Goal: Task Accomplishment & Management: Manage account settings

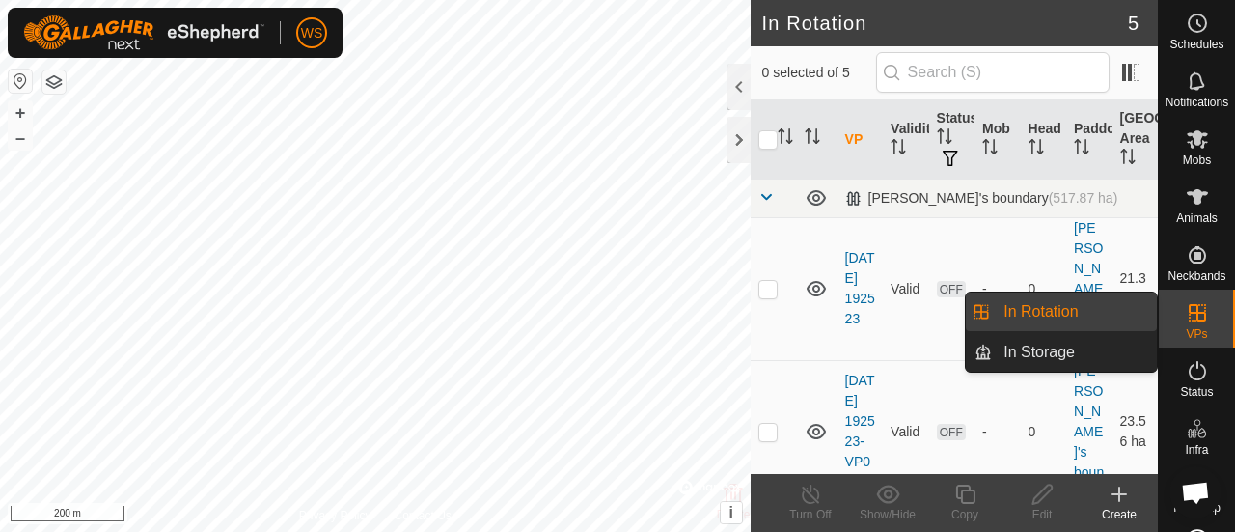
drag, startPoint x: 1202, startPoint y: 315, endPoint x: 1171, endPoint y: 317, distance: 31.0
click at [1202, 315] on es-virtualpaddocks-svg-icon at bounding box center [1197, 312] width 35 height 31
click at [1076, 310] on link "In Rotation" at bounding box center [1074, 311] width 165 height 39
click at [1012, 313] on link "In Rotation" at bounding box center [1074, 311] width 165 height 39
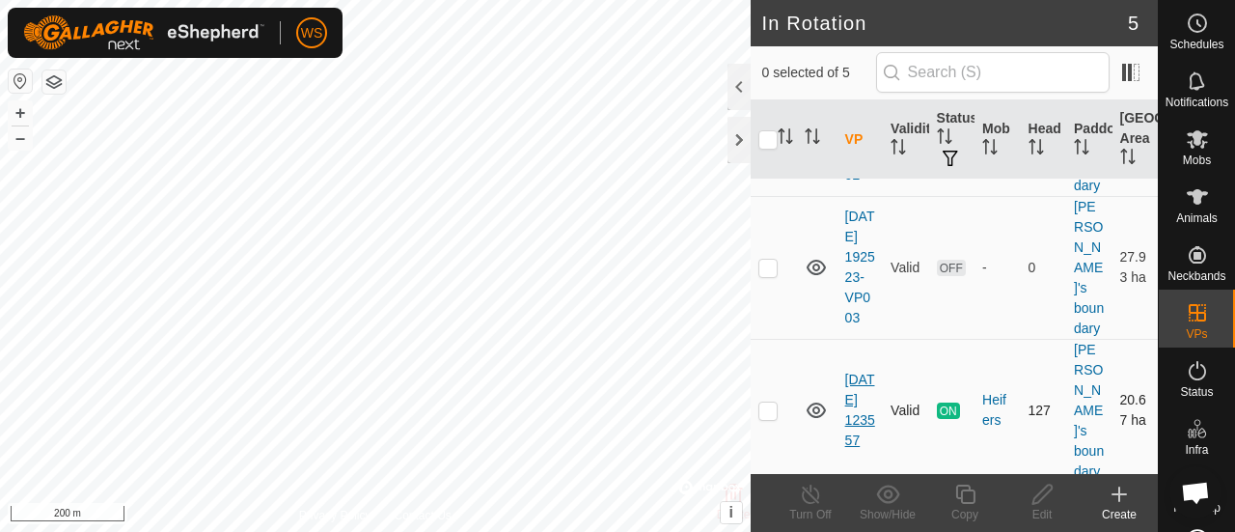
scroll to position [474, 0]
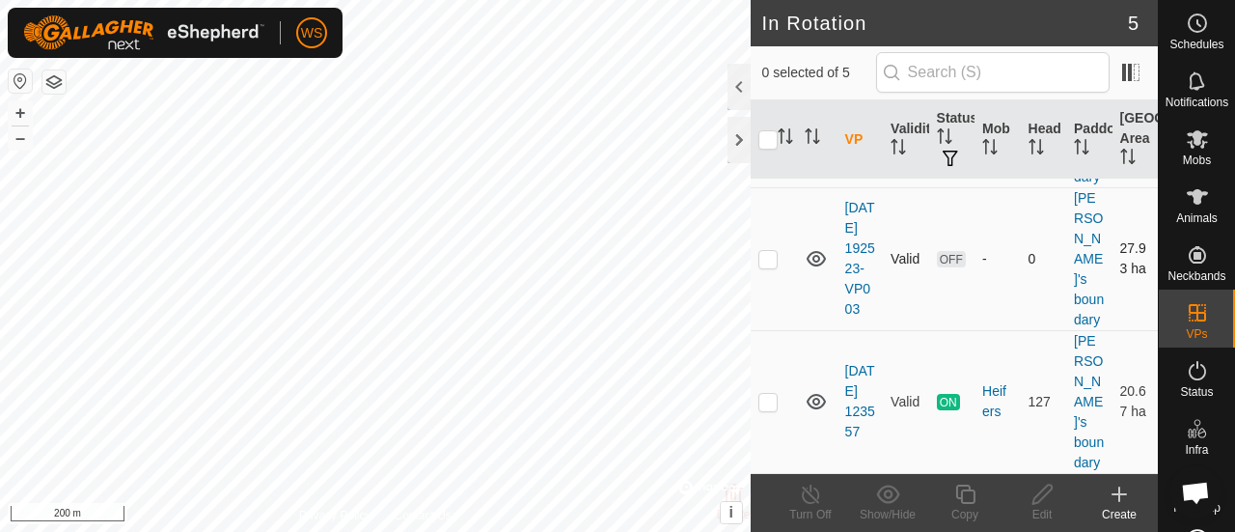
click at [816, 266] on icon at bounding box center [816, 258] width 19 height 15
click at [816, 270] on icon at bounding box center [816, 258] width 23 height 23
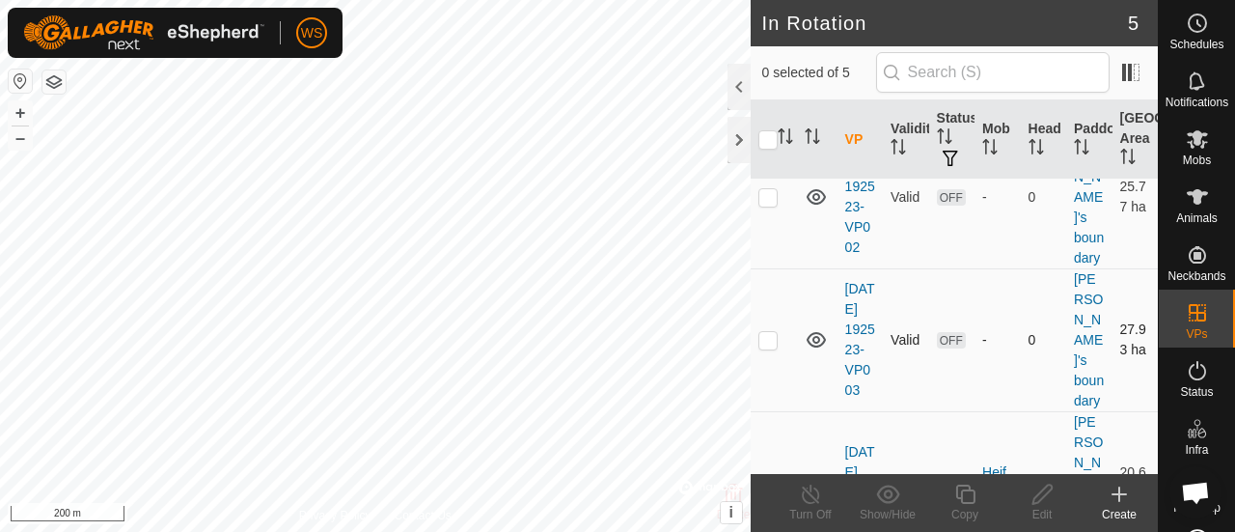
click at [817, 351] on icon at bounding box center [816, 339] width 23 height 23
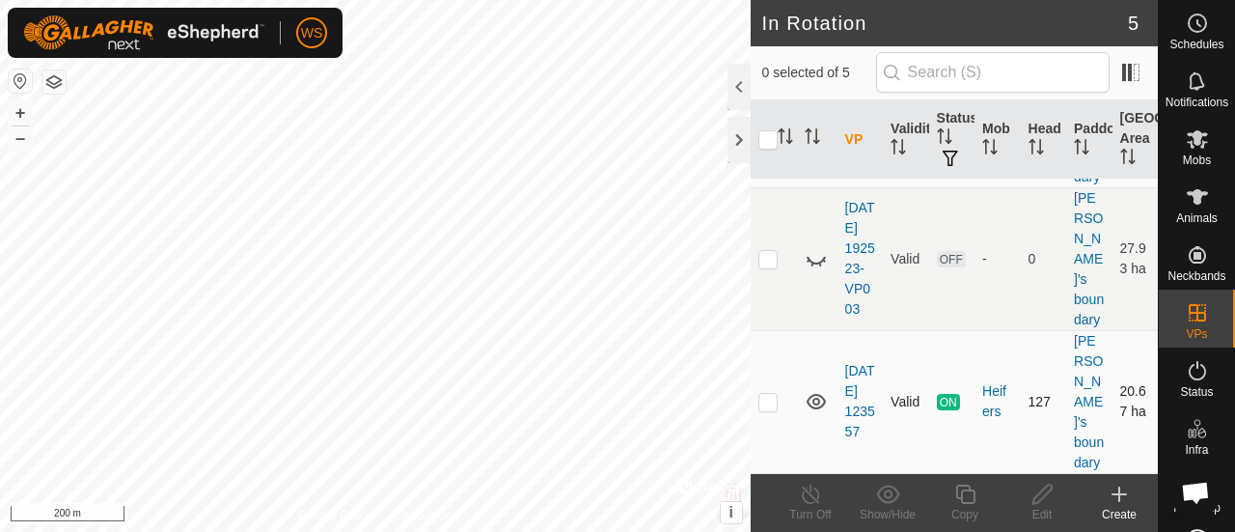
click at [816, 408] on icon at bounding box center [816, 401] width 23 height 23
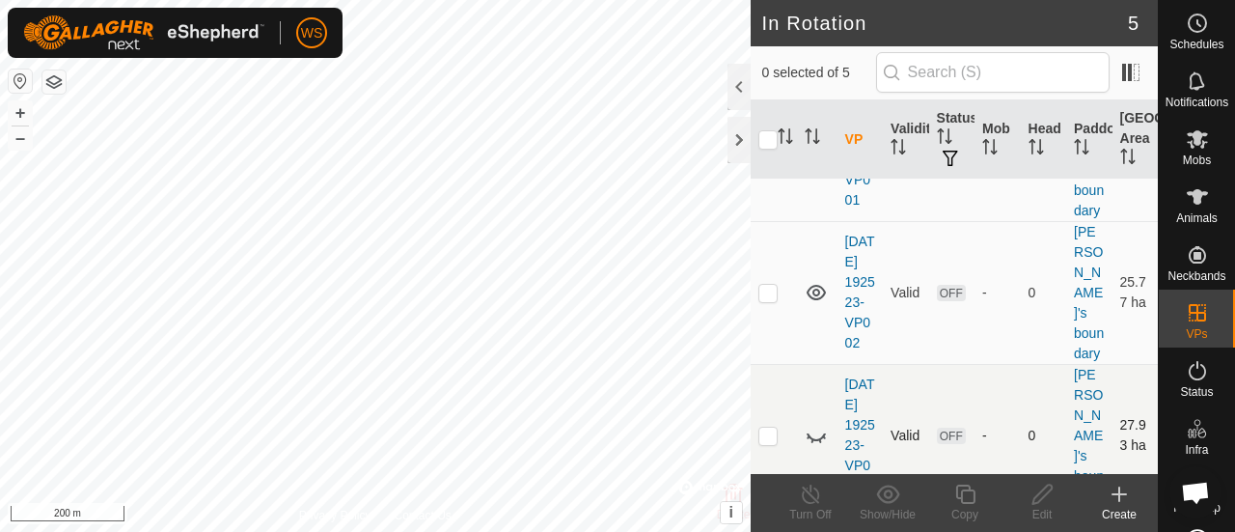
scroll to position [281, 0]
click at [814, 299] on icon at bounding box center [816, 293] width 23 height 23
click at [814, 298] on icon at bounding box center [816, 293] width 23 height 23
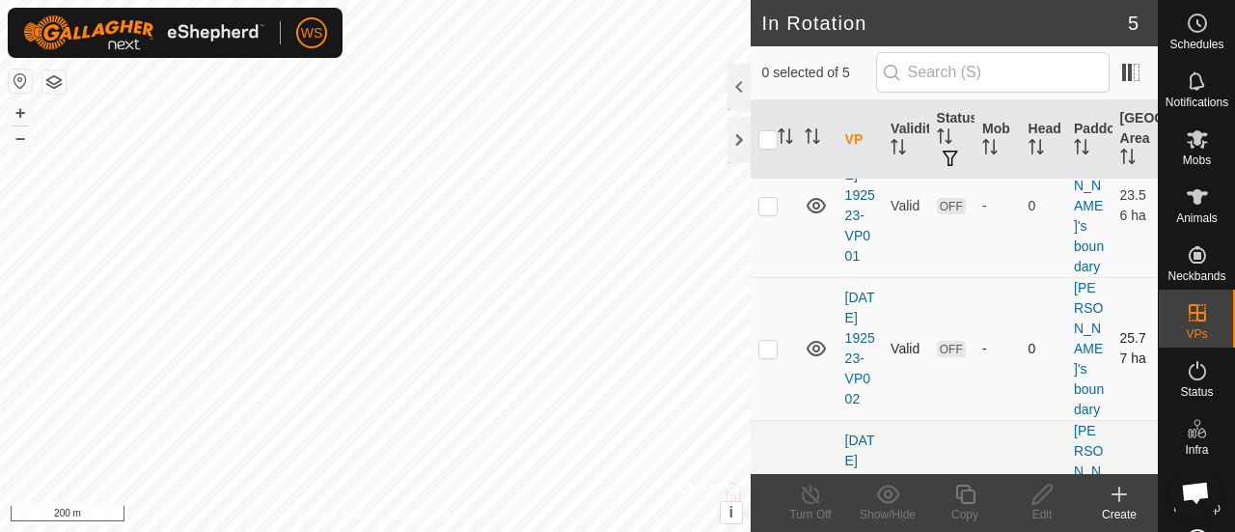
scroll to position [184, 0]
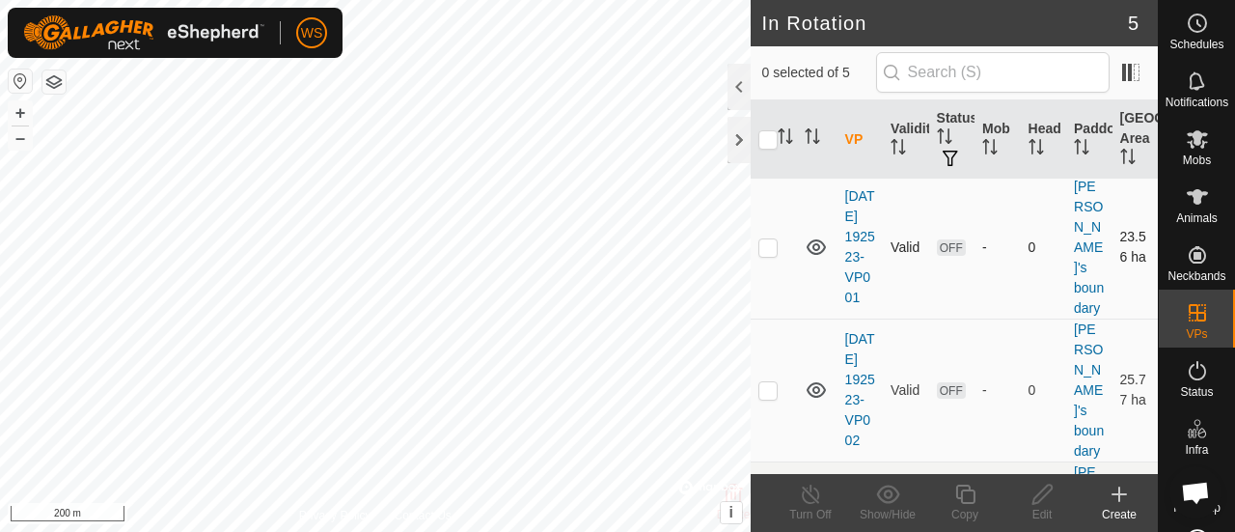
click at [816, 235] on icon at bounding box center [816, 246] width 23 height 23
click at [813, 235] on icon at bounding box center [816, 246] width 23 height 23
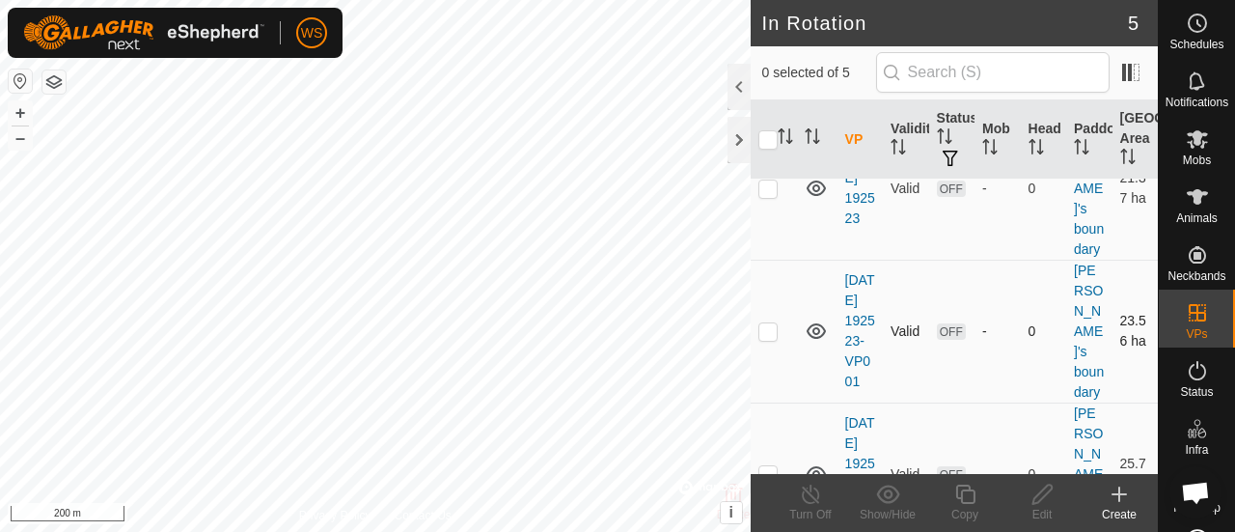
scroll to position [0, 0]
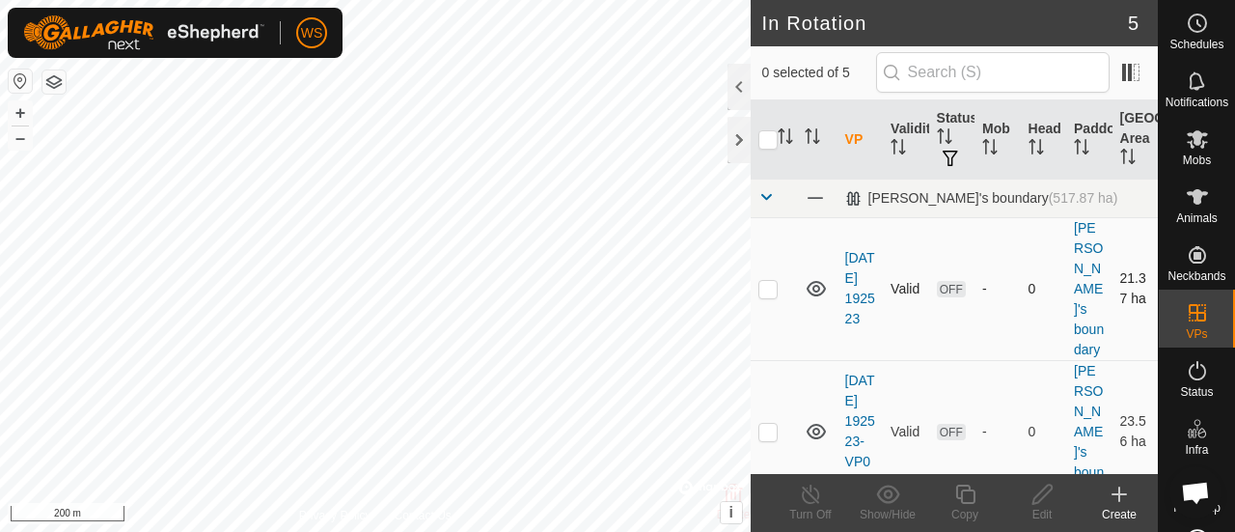
click at [819, 277] on icon at bounding box center [816, 288] width 23 height 23
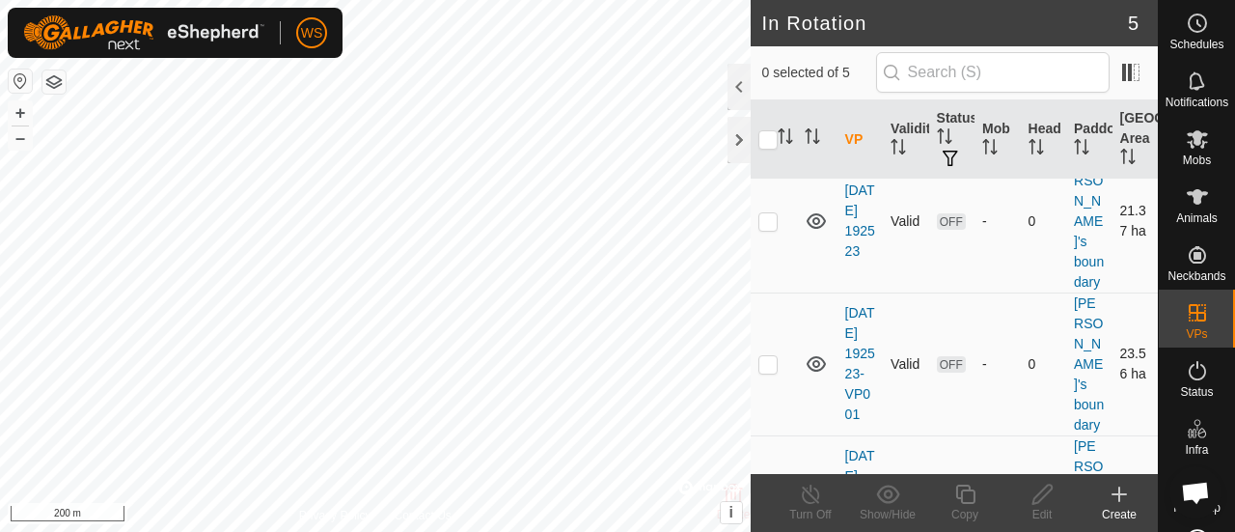
scroll to position [96, 0]
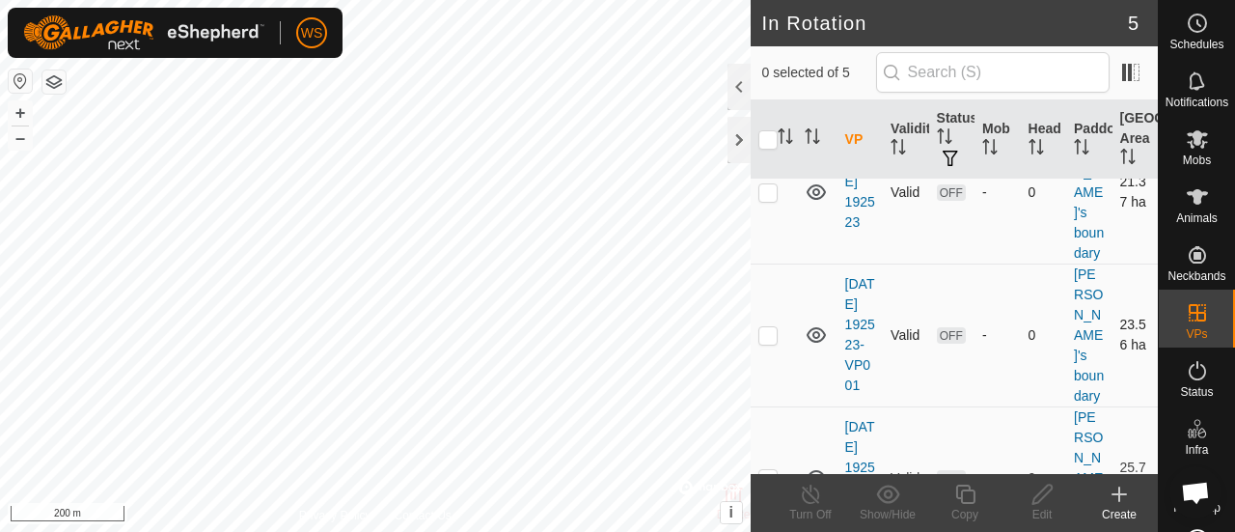
click at [772, 327] on p-checkbox at bounding box center [767, 334] width 19 height 15
checkbox input "true"
click at [1036, 497] on icon at bounding box center [1042, 493] width 24 height 23
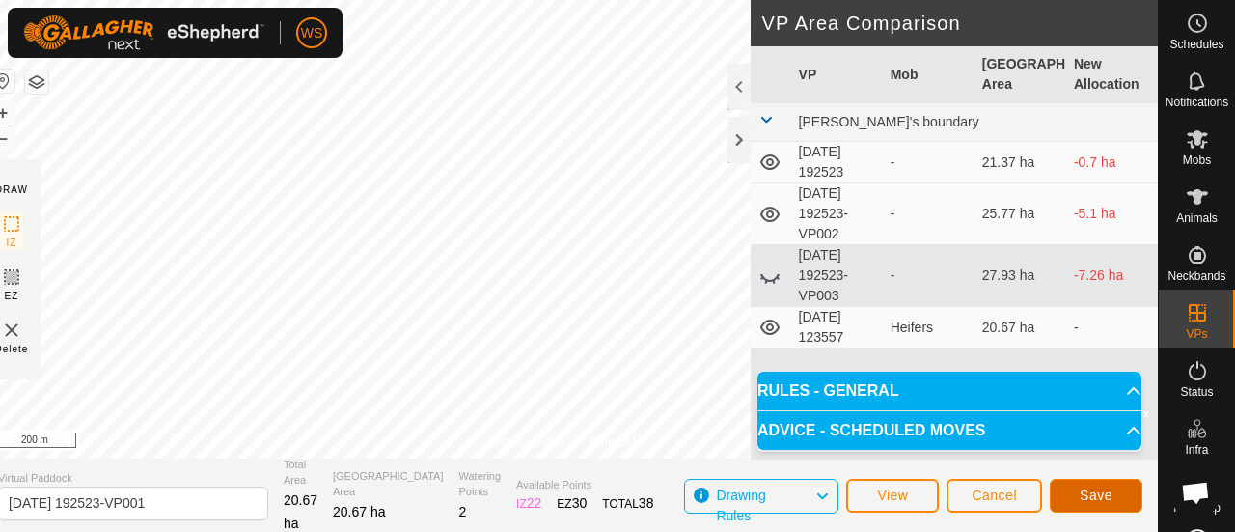
click at [1081, 493] on span "Save" at bounding box center [1096, 494] width 33 height 15
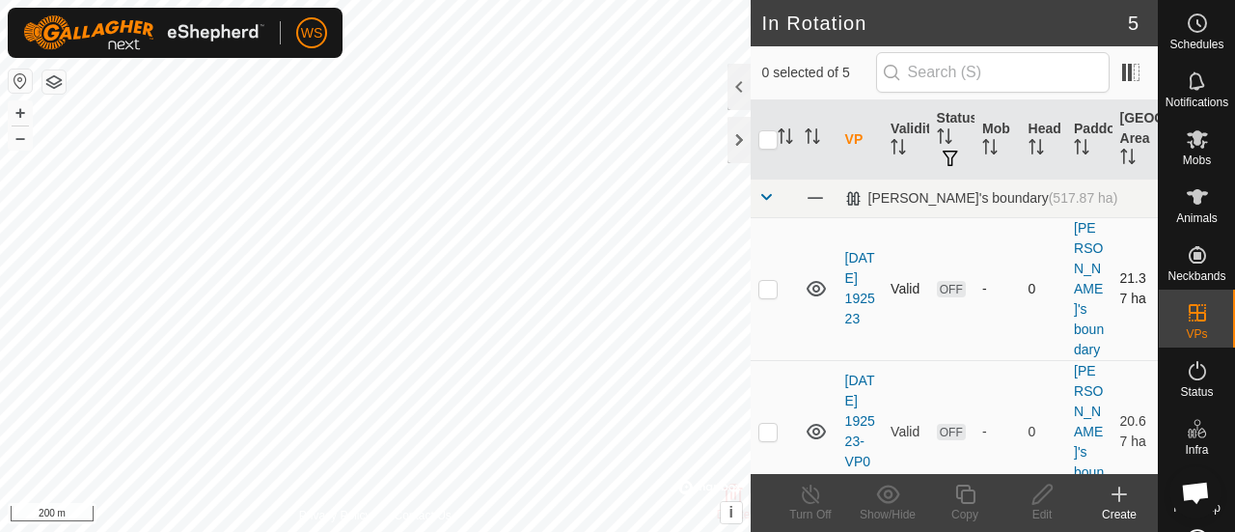
click at [811, 281] on icon at bounding box center [816, 288] width 19 height 15
click at [814, 279] on icon at bounding box center [816, 288] width 23 height 23
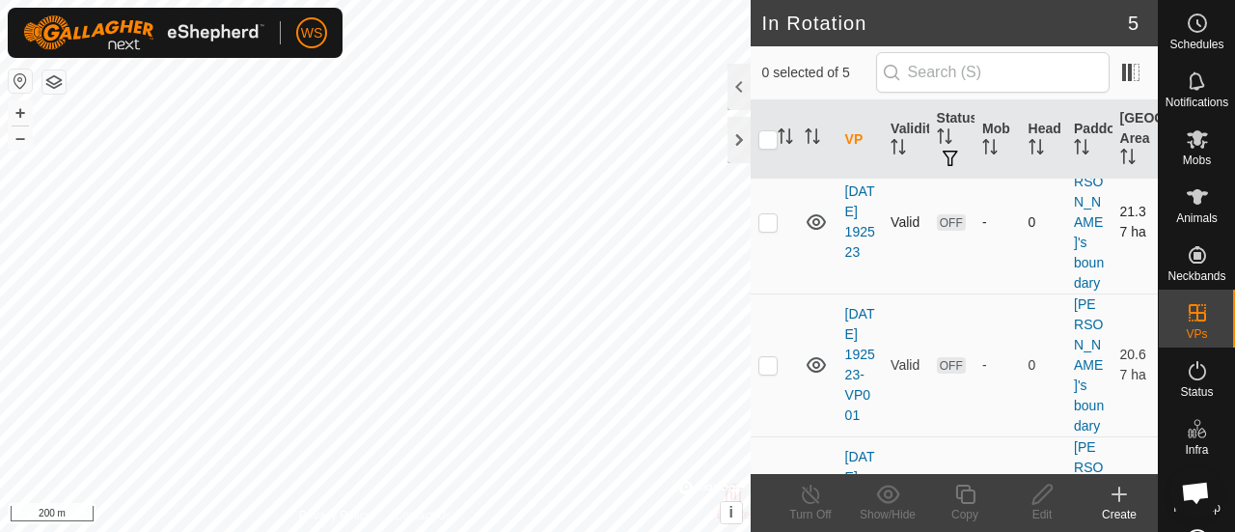
scroll to position [96, 0]
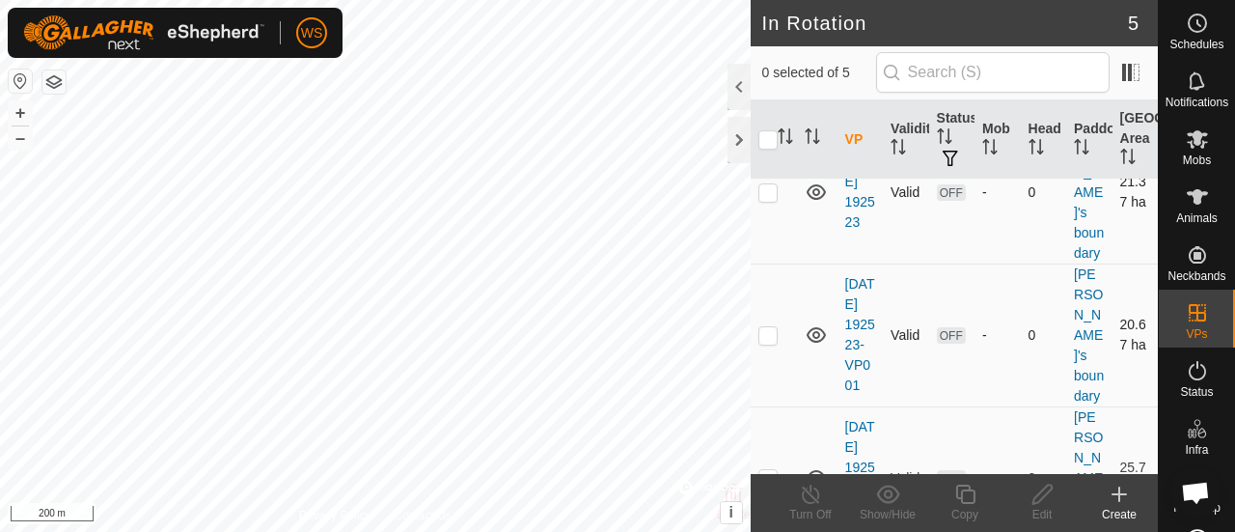
click at [813, 327] on icon at bounding box center [816, 334] width 19 height 15
click at [813, 323] on icon at bounding box center [816, 334] width 23 height 23
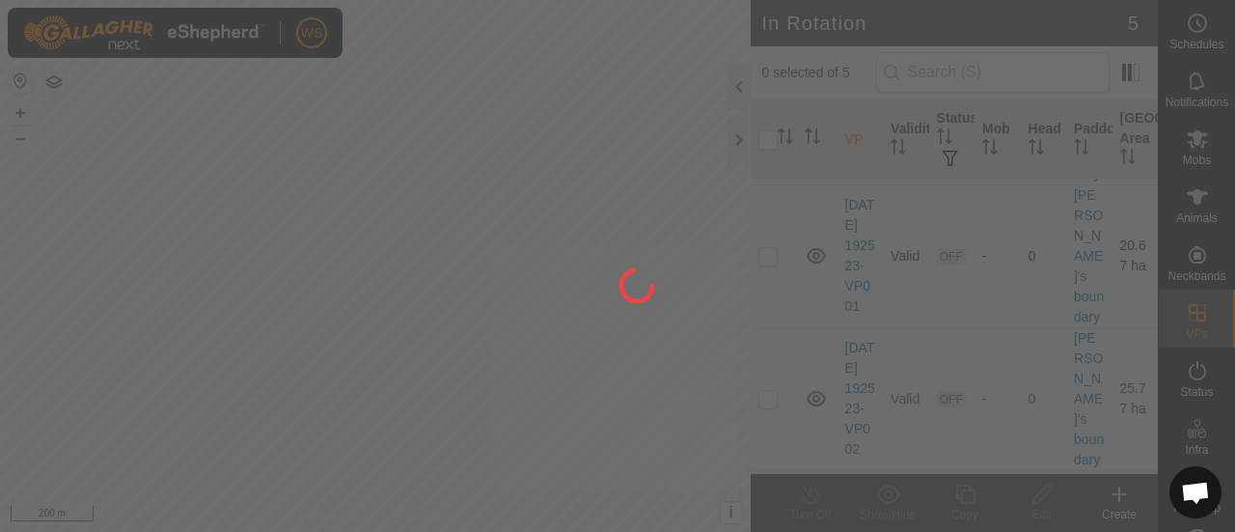
scroll to position [193, 0]
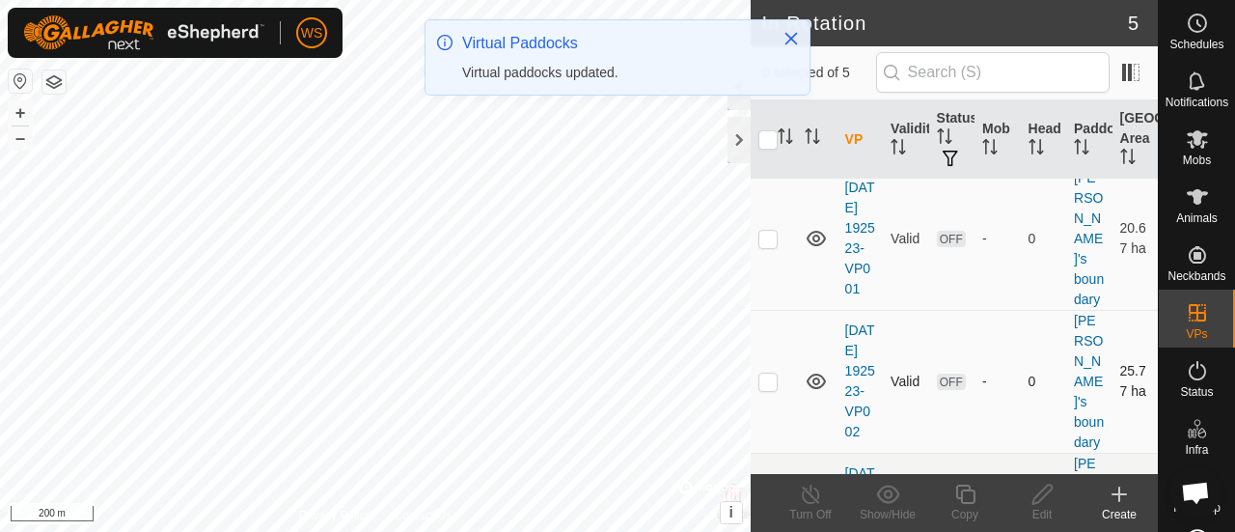
click at [818, 385] on icon at bounding box center [816, 381] width 23 height 23
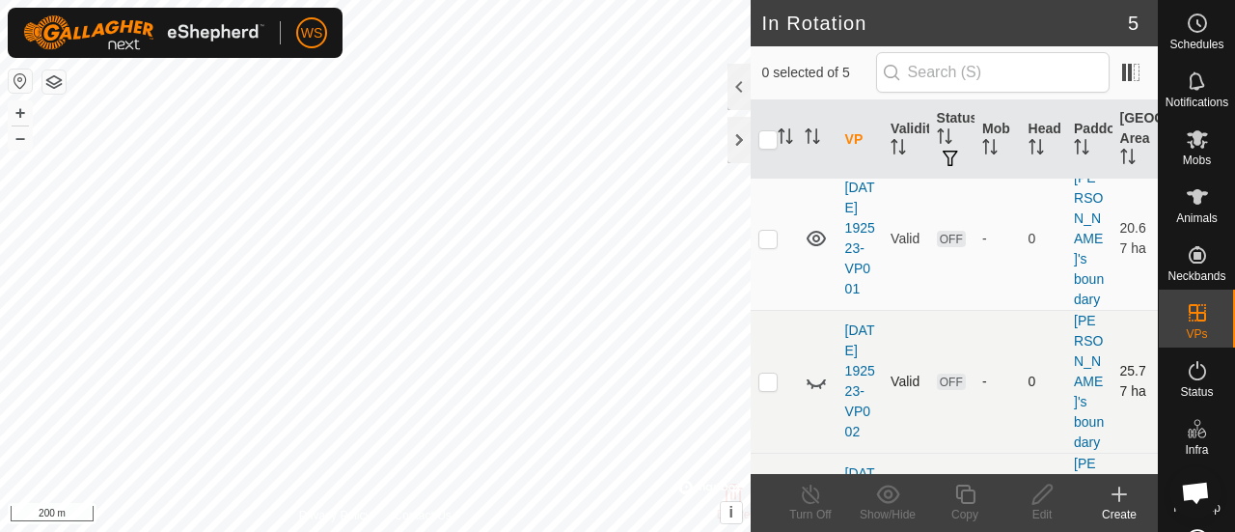
click at [816, 385] on icon at bounding box center [816, 381] width 23 height 23
click at [768, 385] on p-checkbox at bounding box center [767, 380] width 19 height 15
checkbox input "true"
click at [1038, 490] on icon at bounding box center [1042, 493] width 24 height 23
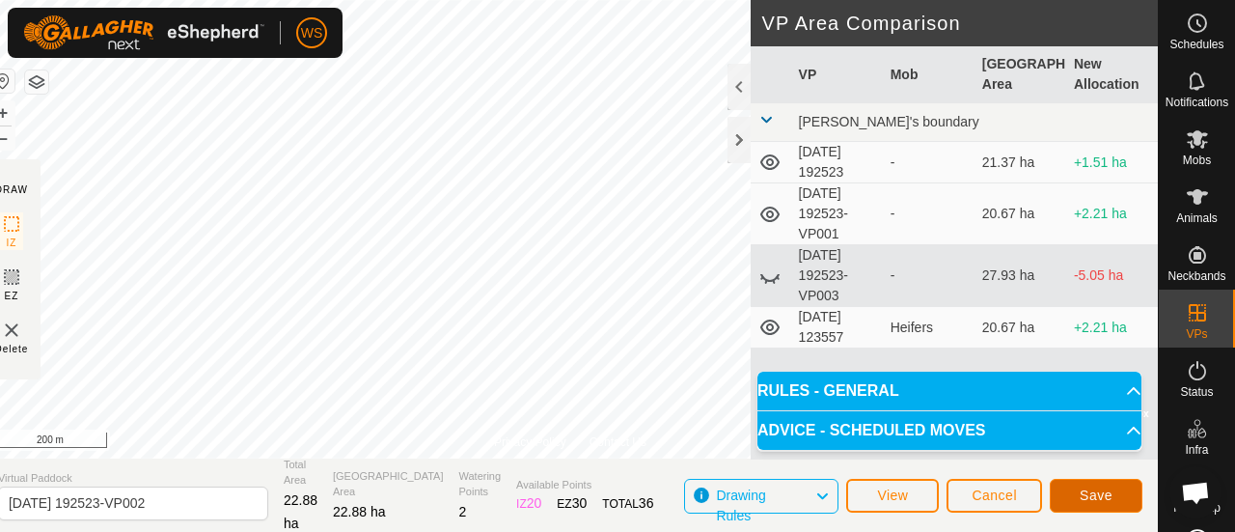
click at [1103, 498] on span "Save" at bounding box center [1096, 494] width 33 height 15
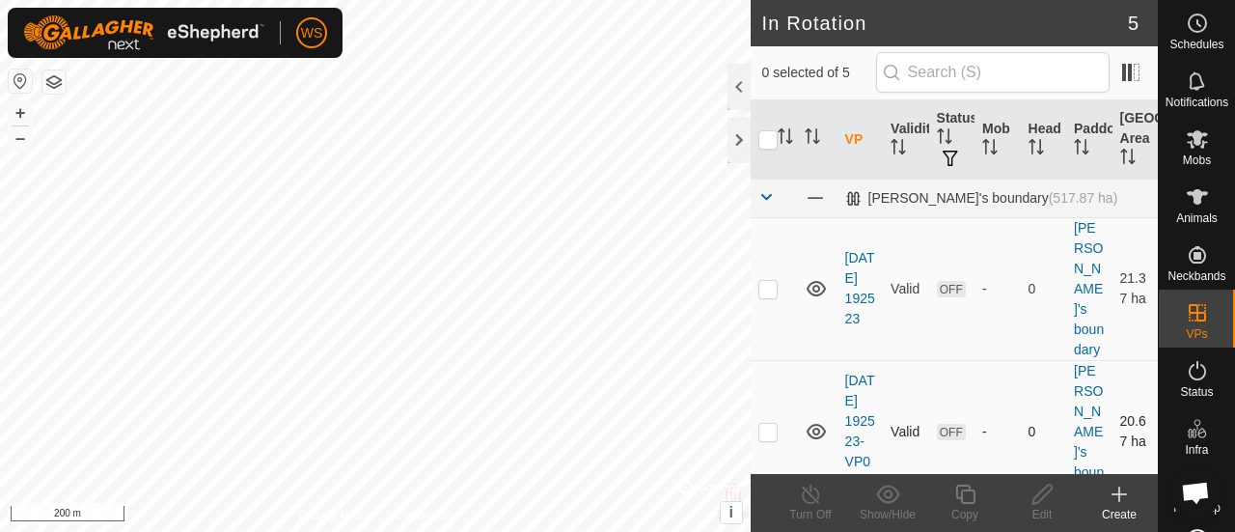
checkbox input "true"
click at [885, 497] on icon at bounding box center [887, 493] width 23 height 18
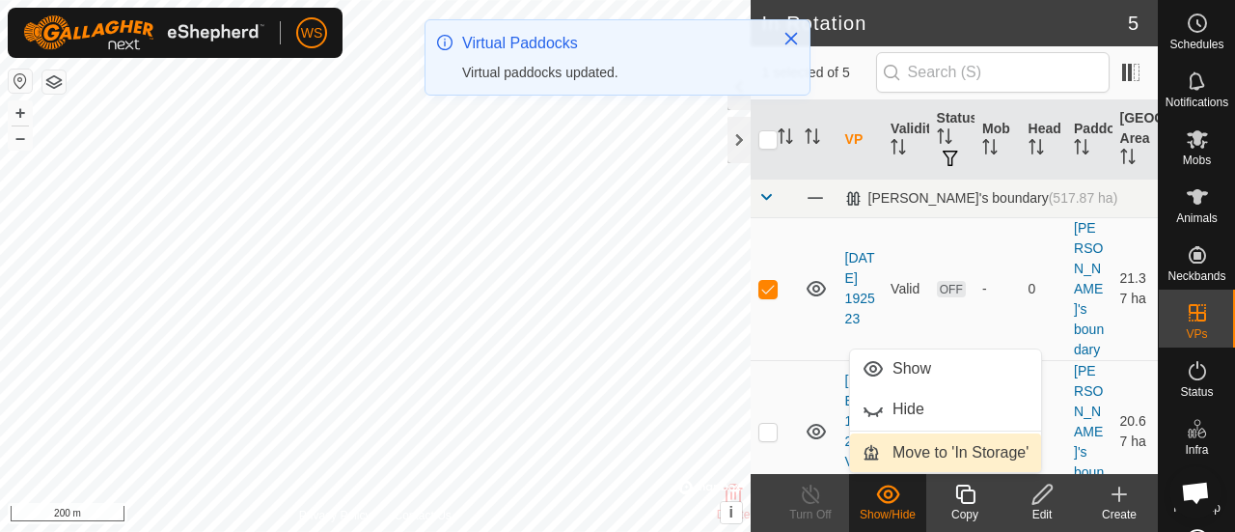
click at [913, 455] on link "Move to 'In Storage'" at bounding box center [945, 452] width 191 height 39
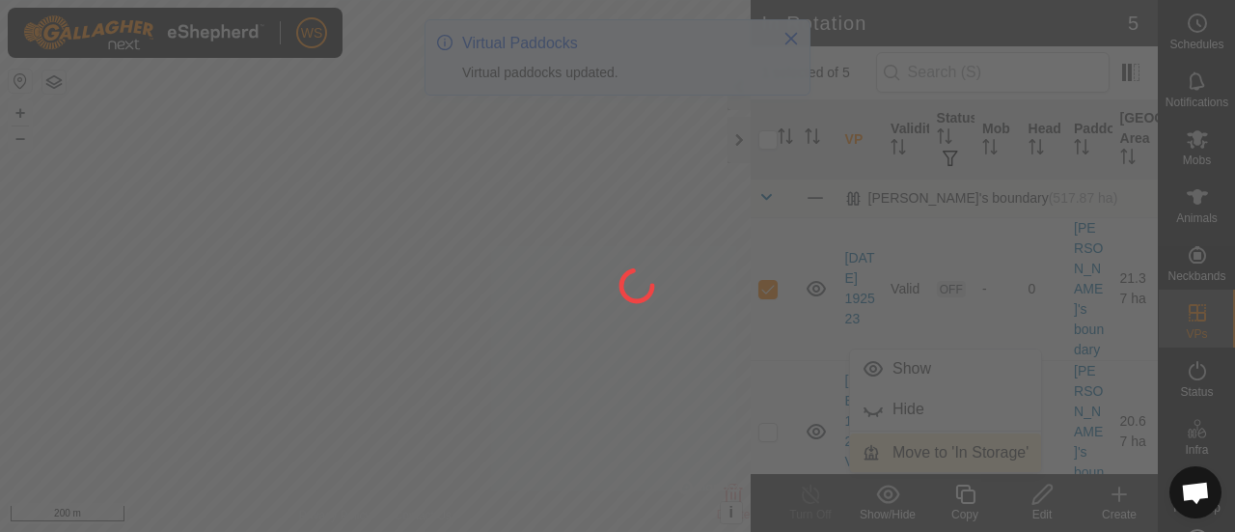
checkbox input "false"
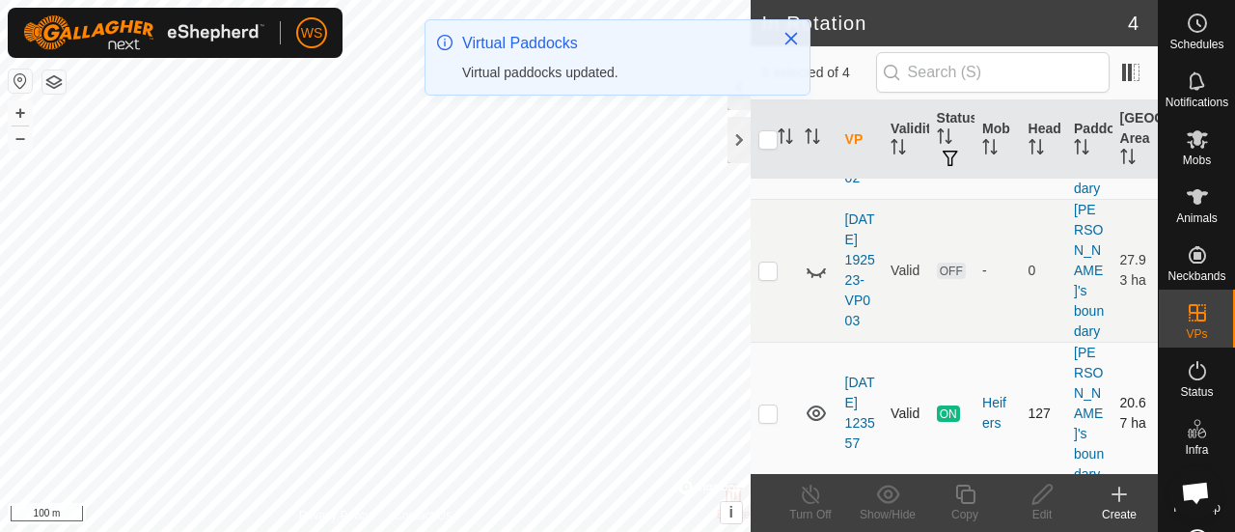
scroll to position [351, 0]
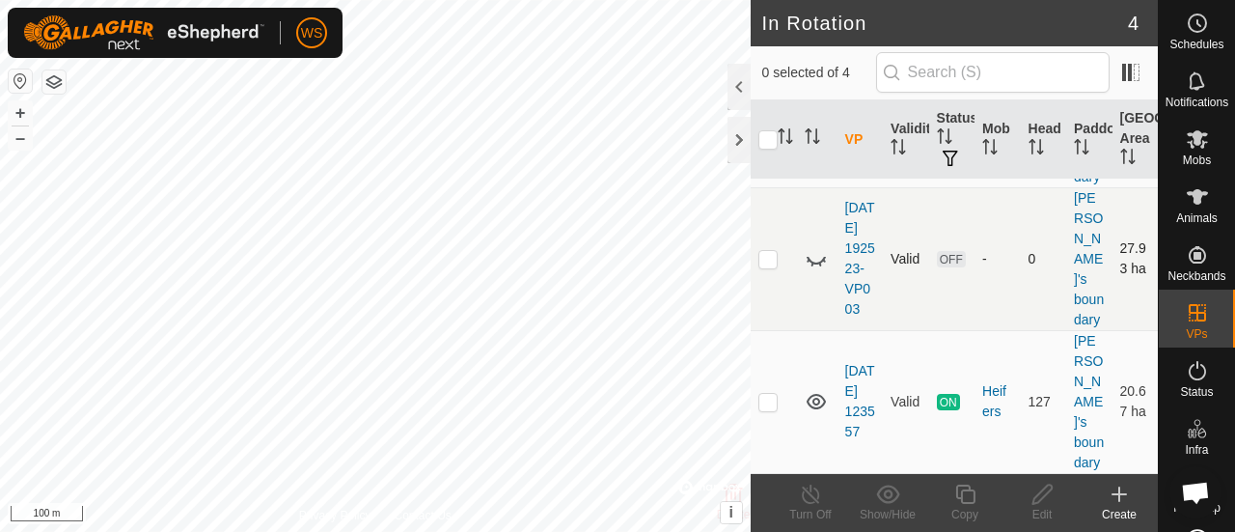
click at [809, 268] on icon at bounding box center [816, 258] width 23 height 23
click at [775, 266] on p-checkbox at bounding box center [767, 258] width 19 height 15
checkbox input "true"
click at [1051, 483] on icon at bounding box center [1042, 493] width 24 height 23
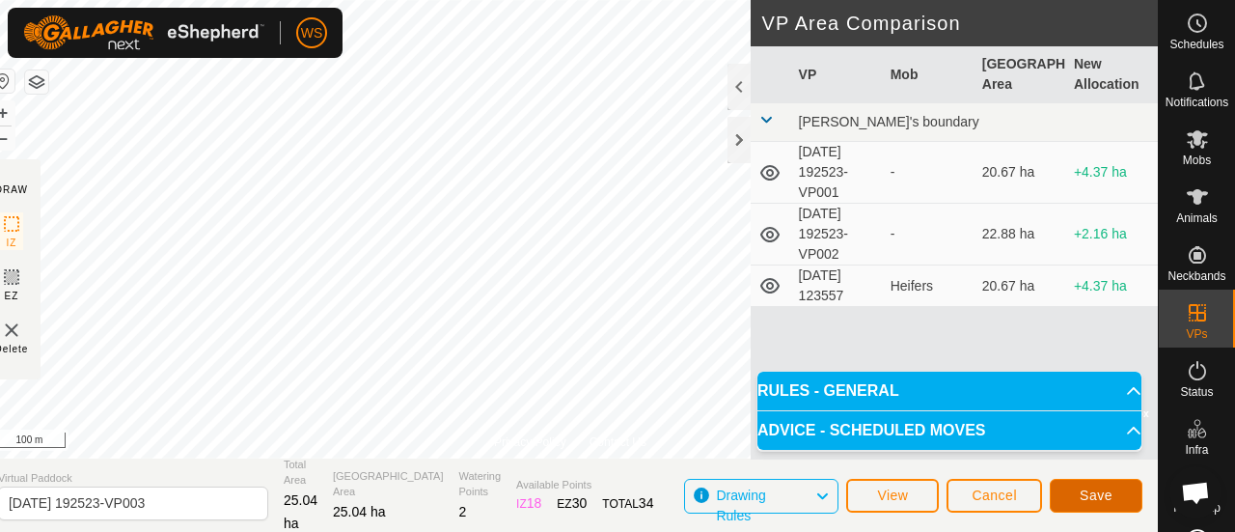
click at [1092, 491] on span "Save" at bounding box center [1096, 494] width 33 height 15
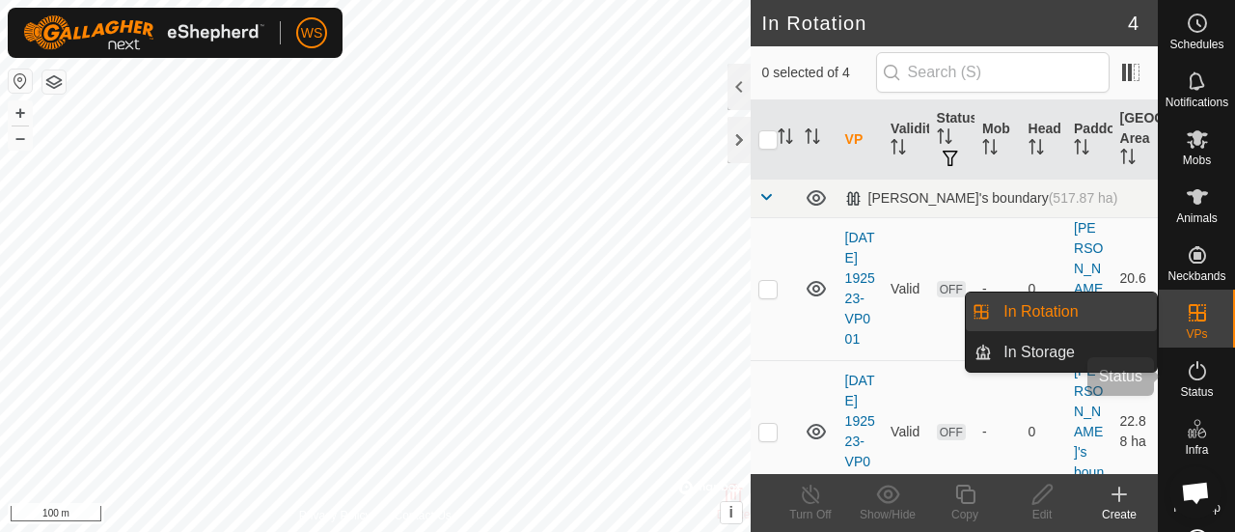
click at [1195, 373] on icon at bounding box center [1197, 370] width 23 height 23
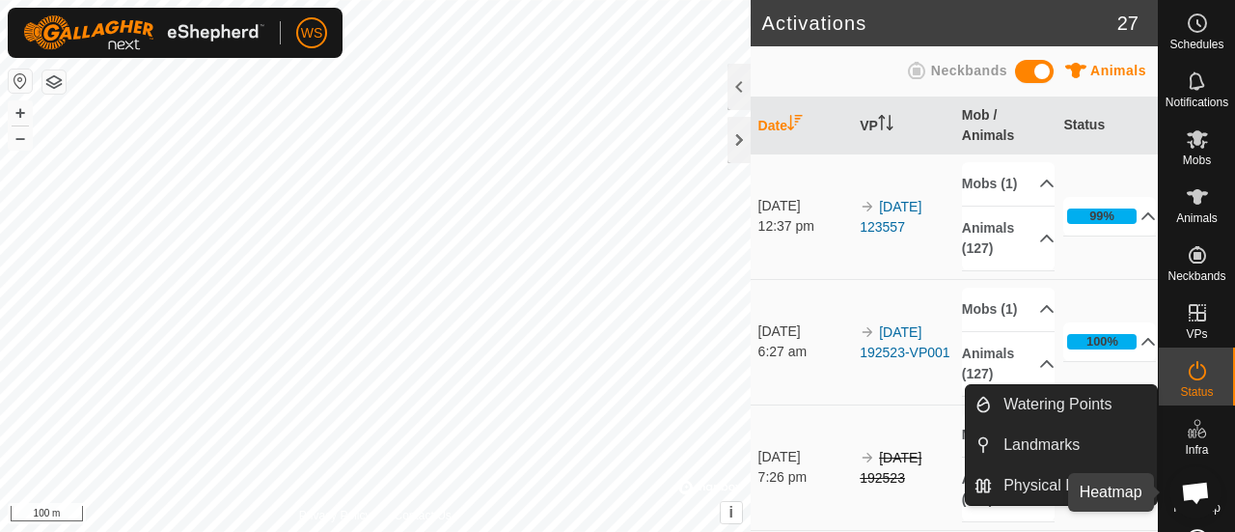
click at [1173, 507] on span "Heatmap" at bounding box center [1196, 508] width 47 height 12
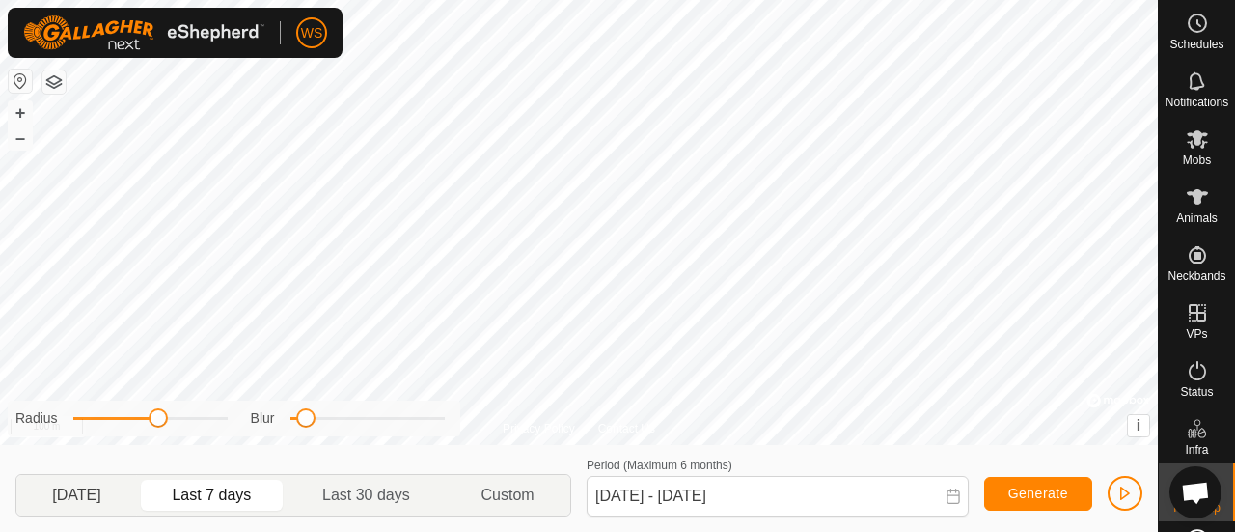
click at [86, 494] on p-togglebutton "[DATE]" at bounding box center [76, 495] width 121 height 41
click at [240, 498] on p-togglebutton "Last 7 days" at bounding box center [212, 495] width 151 height 41
click at [88, 491] on p-togglebutton "[DATE]" at bounding box center [76, 495] width 121 height 41
type input "[DATE] - [DATE]"
